Goal: Information Seeking & Learning: Learn about a topic

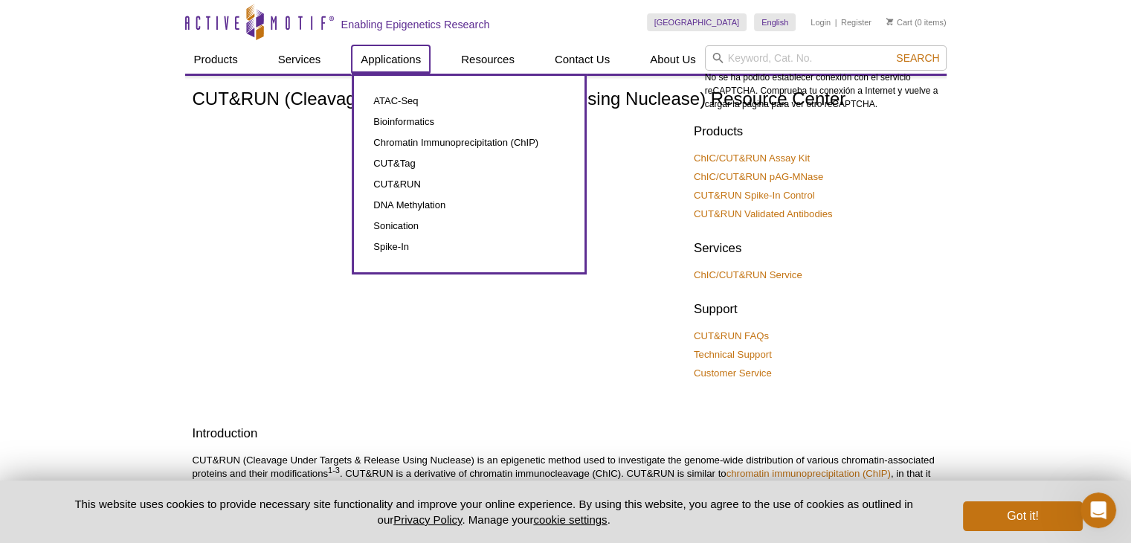
click at [372, 57] on link "Applications" at bounding box center [391, 59] width 78 height 28
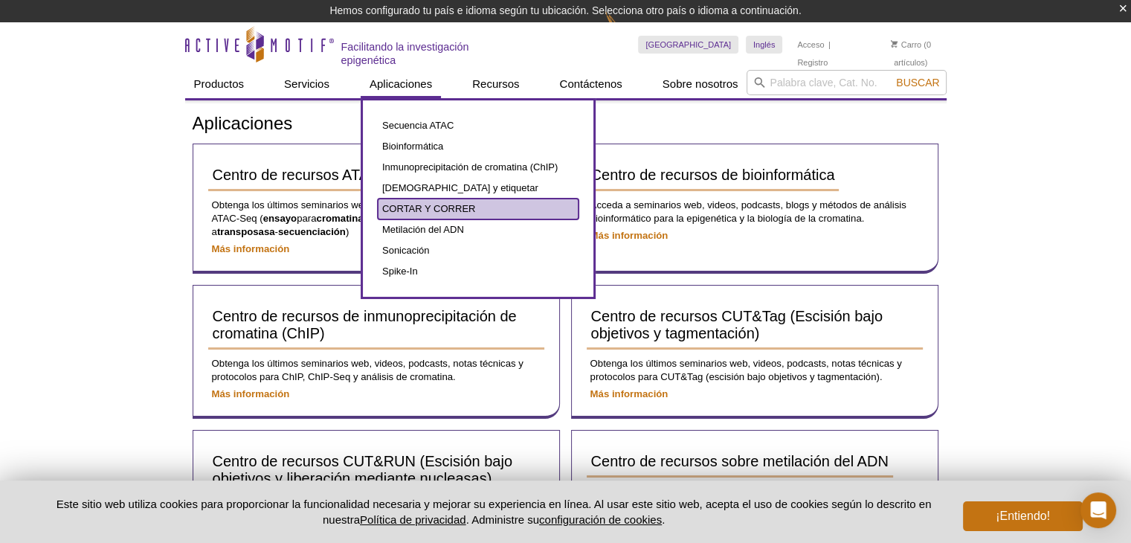
click at [441, 209] on font "CORTAR Y CORRER" at bounding box center [428, 208] width 93 height 11
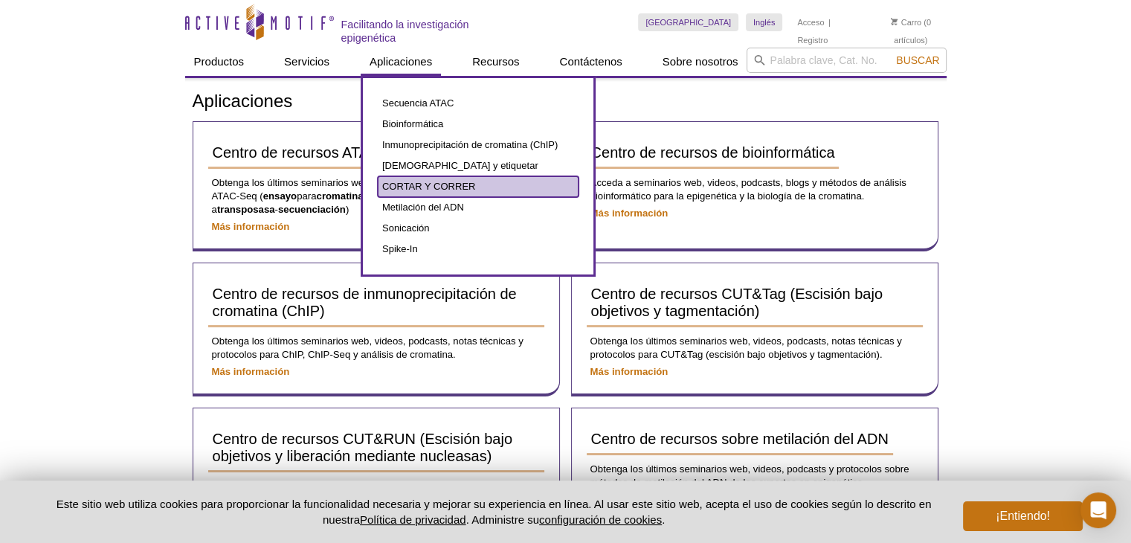
click at [482, 178] on link "CORTAR Y CORRER" at bounding box center [478, 186] width 201 height 21
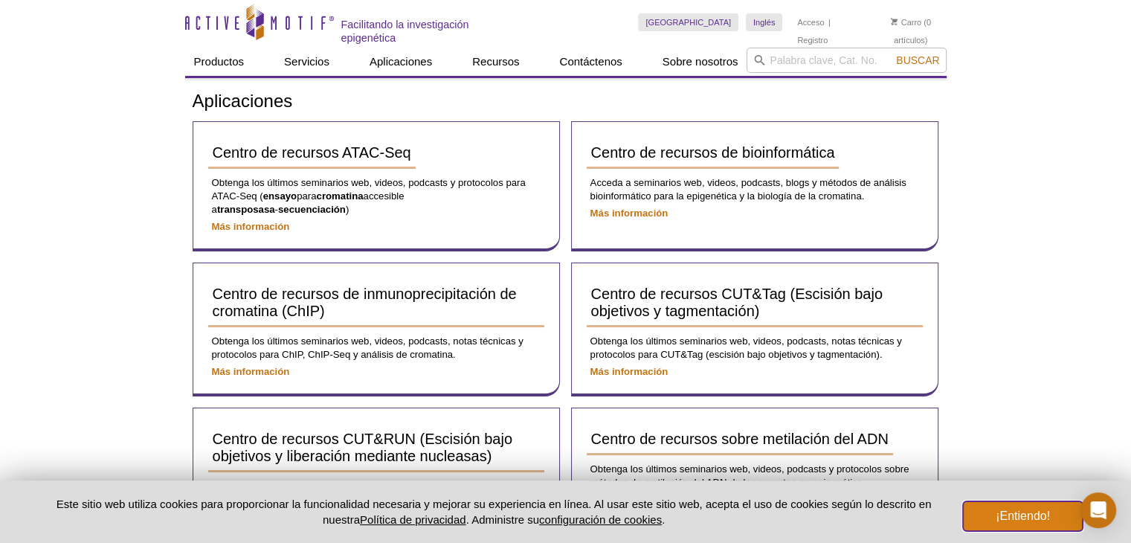
click at [1028, 508] on button "¡Entiendo!" at bounding box center [1022, 516] width 119 height 30
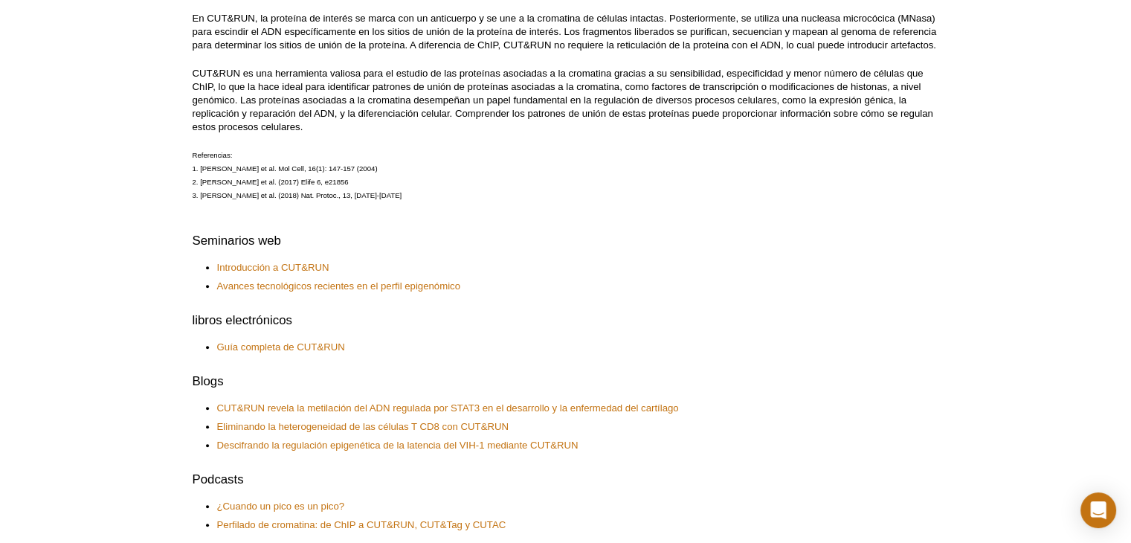
scroll to position [480, 0]
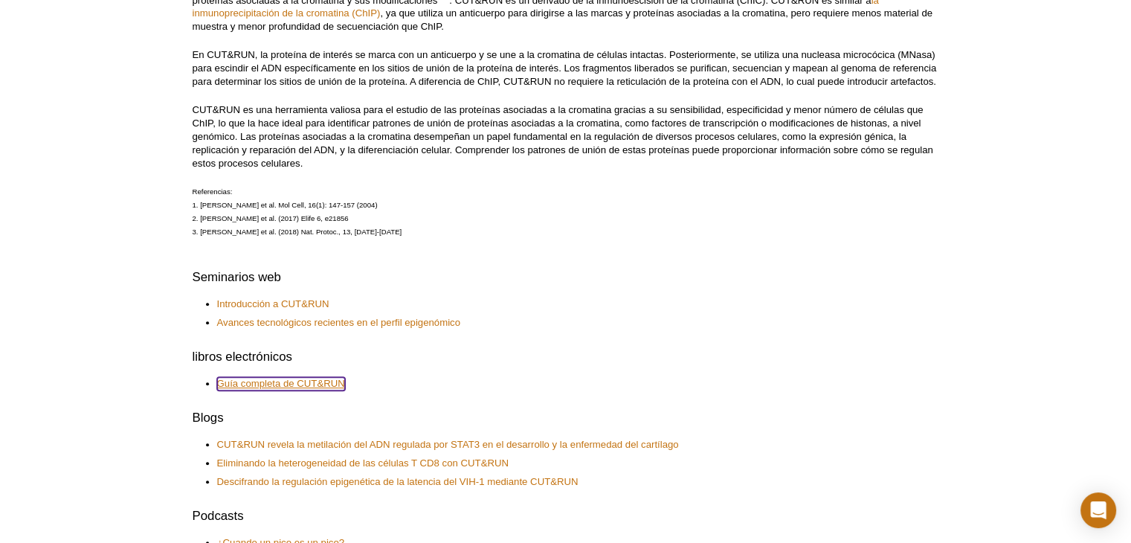
click at [272, 384] on font "Guía completa de CUT&RUN" at bounding box center [281, 383] width 128 height 11
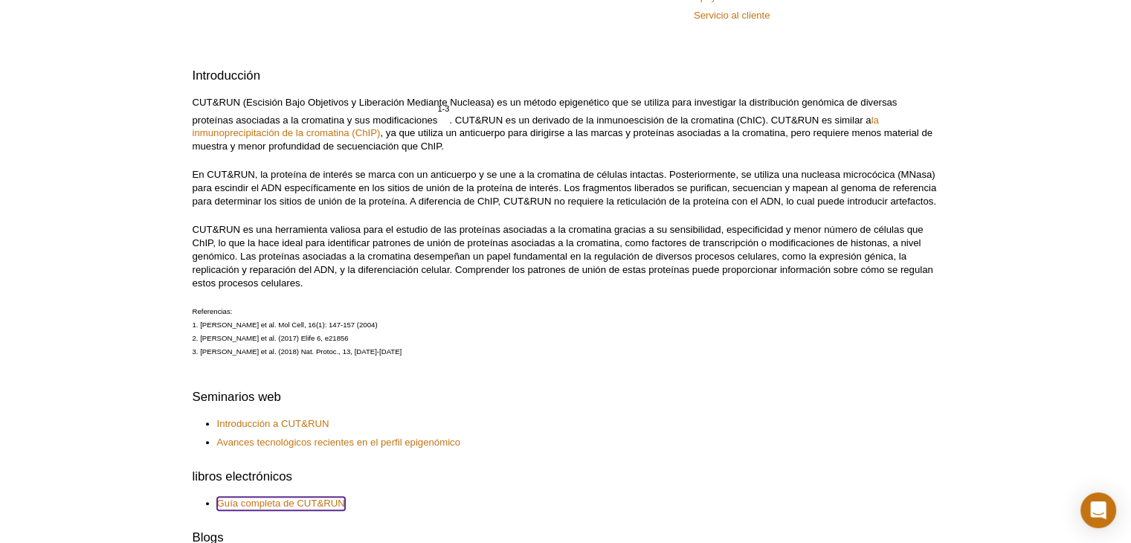
scroll to position [372, 0]
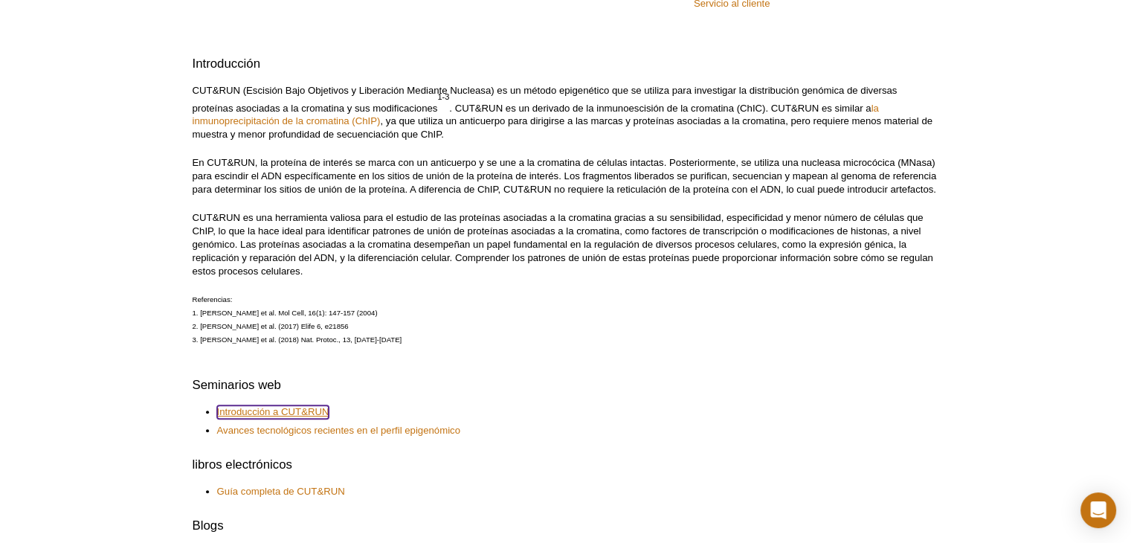
click at [297, 408] on font "Introducción a CUT&RUN" at bounding box center [273, 411] width 112 height 11
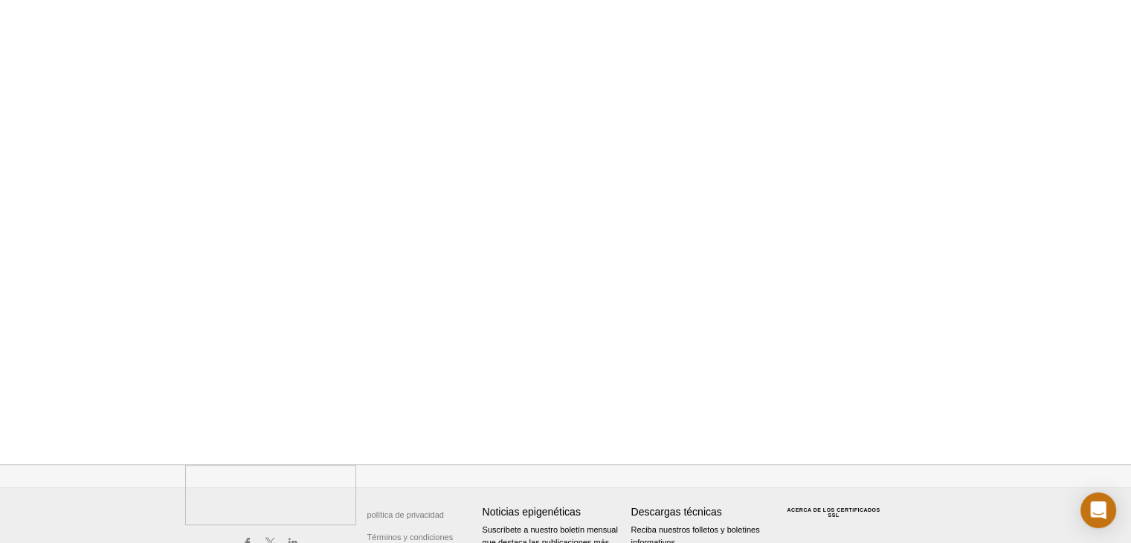
scroll to position [773, 0]
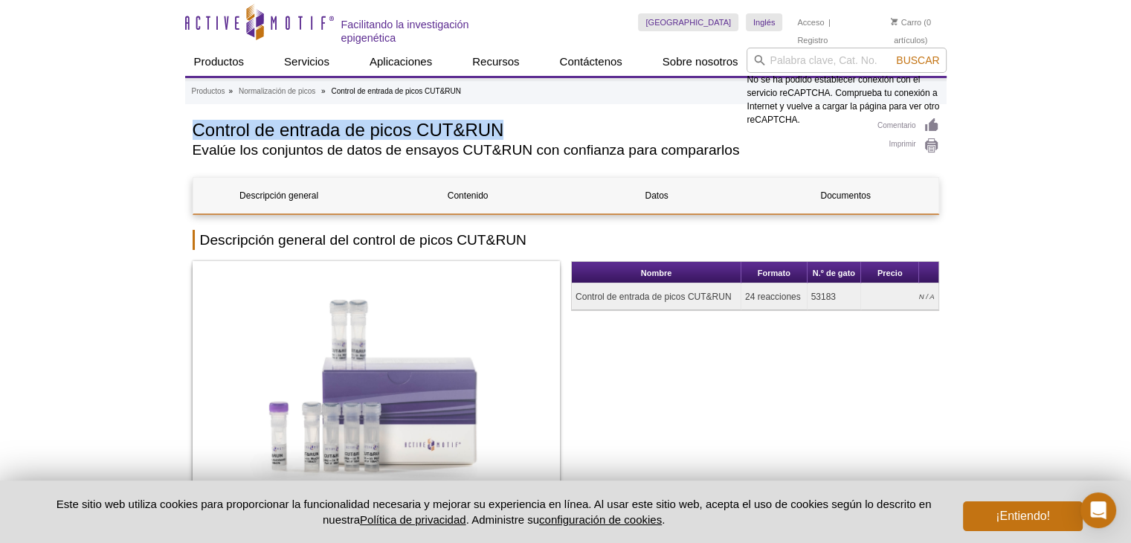
drag, startPoint x: 182, startPoint y: 129, endPoint x: 571, endPoint y: 132, distance: 388.3
copy font "Control de entrada de picos CUT&RUN"
